Goal: Book appointment/travel/reservation

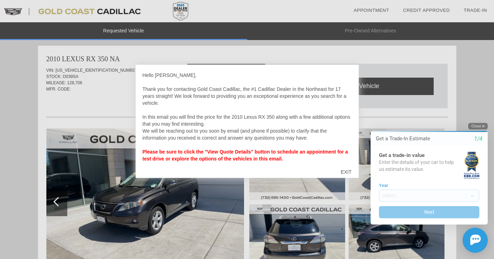
click at [477, 123] on button "Close" at bounding box center [478, 126] width 20 height 7
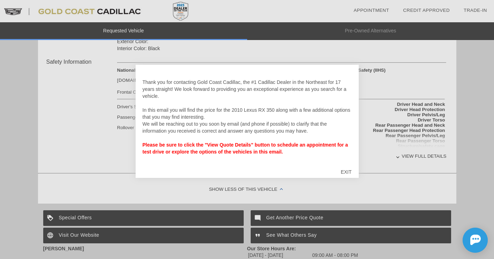
scroll to position [281, 0]
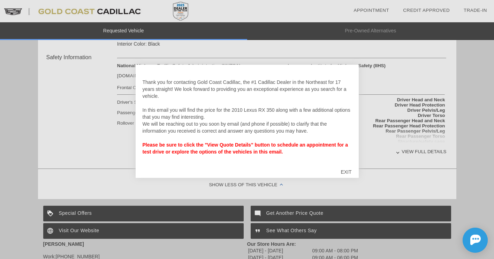
click at [347, 171] on div "EXIT" at bounding box center [345, 172] width 25 height 21
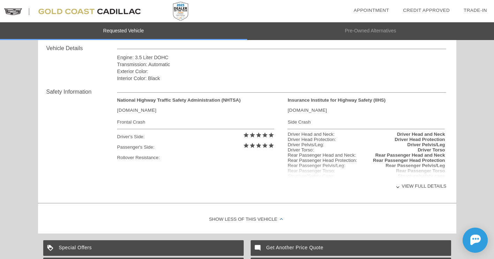
scroll to position [246, 0]
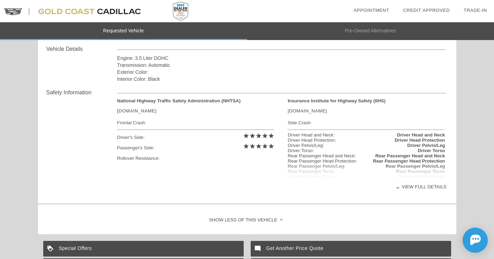
click at [424, 185] on div "View full details" at bounding box center [281, 186] width 329 height 17
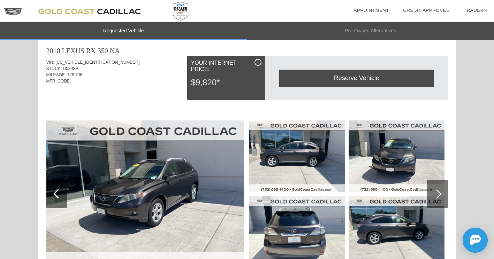
scroll to position [0, 0]
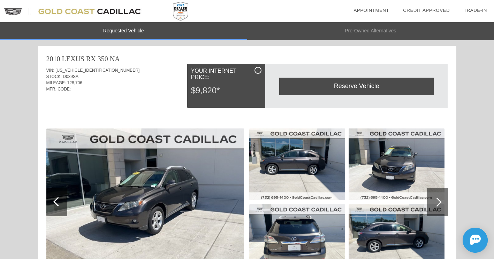
click at [323, 87] on div "Reserve Vehicle" at bounding box center [356, 86] width 154 height 17
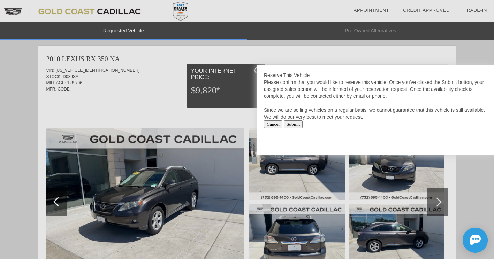
click at [412, 161] on div at bounding box center [247, 129] width 494 height 259
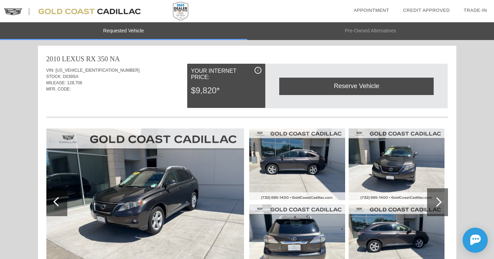
click at [257, 68] on span "i" at bounding box center [257, 70] width 1 height 5
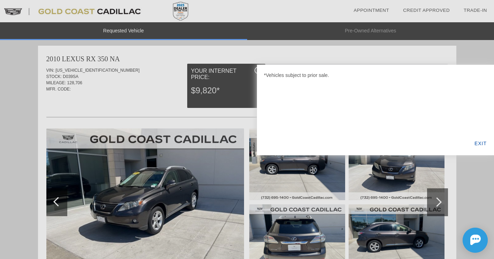
click at [146, 68] on div at bounding box center [247, 129] width 494 height 259
click at [481, 141] on div "EXIT" at bounding box center [480, 144] width 27 height 24
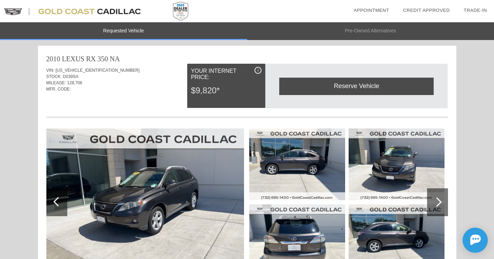
click at [371, 8] on link "Appointment" at bounding box center [371, 10] width 36 height 5
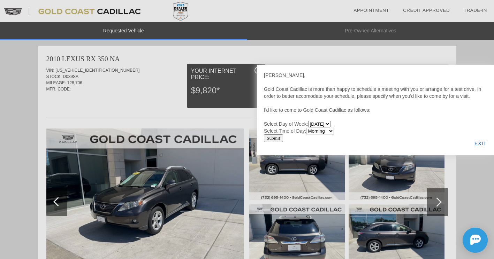
click at [276, 137] on input "Submit" at bounding box center [273, 138] width 19 height 8
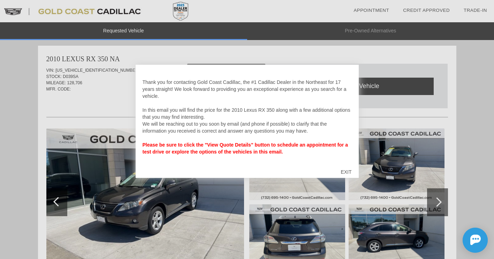
scroll to position [7, 0]
click at [349, 171] on div "EXIT" at bounding box center [345, 172] width 25 height 21
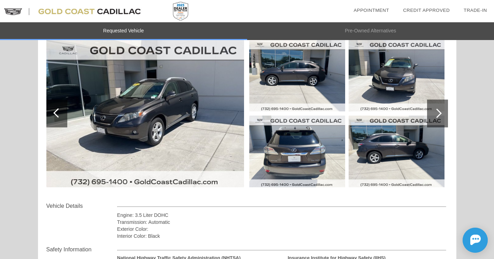
scroll to position [0, 0]
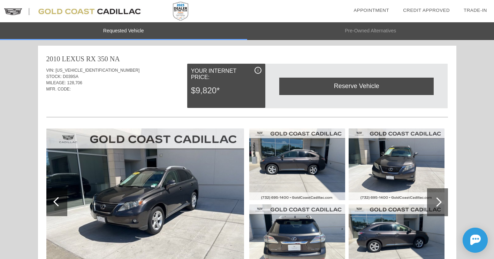
click at [367, 87] on div "Reserve Vehicle" at bounding box center [356, 86] width 154 height 17
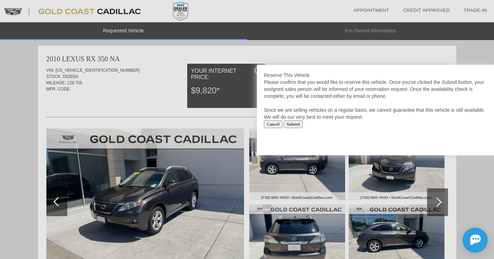
click at [303, 125] on input "Submit" at bounding box center [293, 125] width 19 height 8
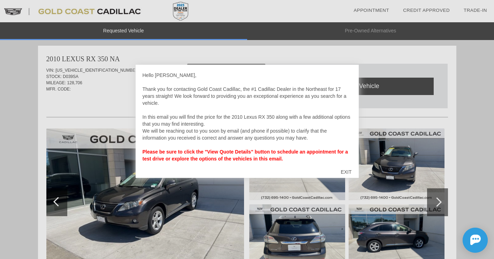
scroll to position [7, 0]
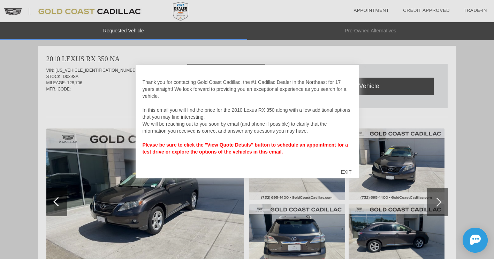
click at [346, 170] on div "EXIT" at bounding box center [345, 172] width 25 height 21
